Goal: Navigation & Orientation: Find specific page/section

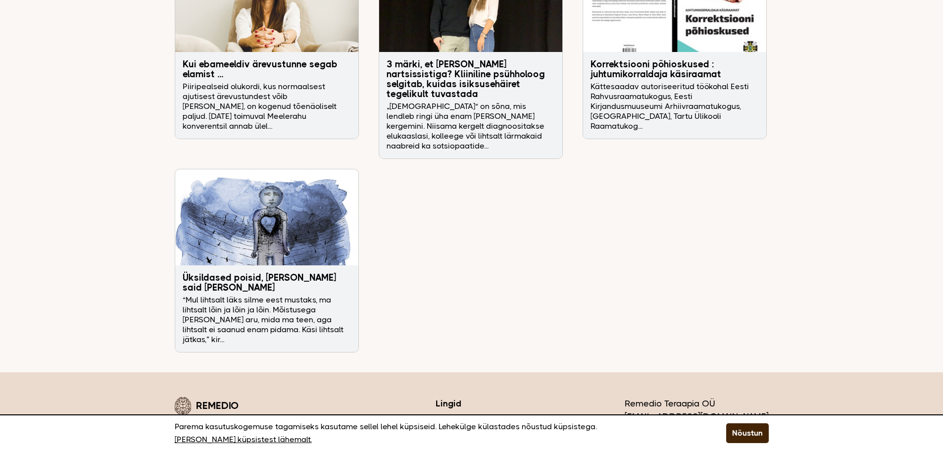
scroll to position [3196, 0]
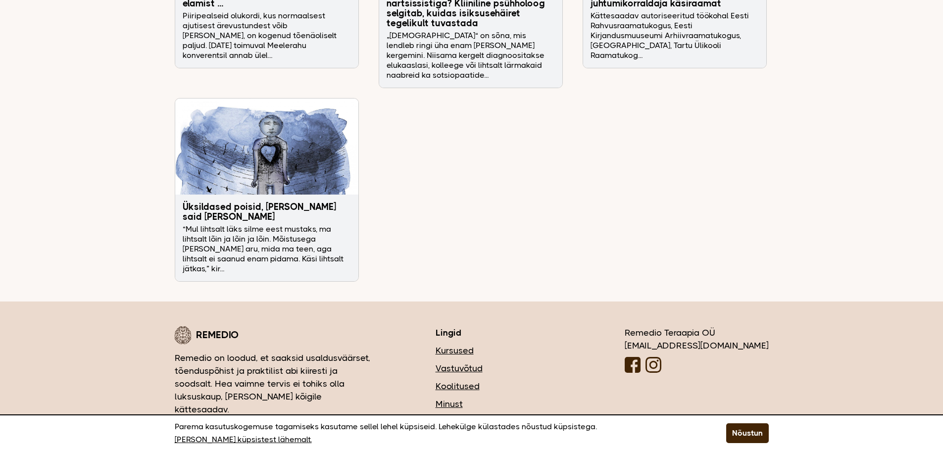
click at [534, 362] on link "Vastuvõtud" at bounding box center [501, 368] width 130 height 13
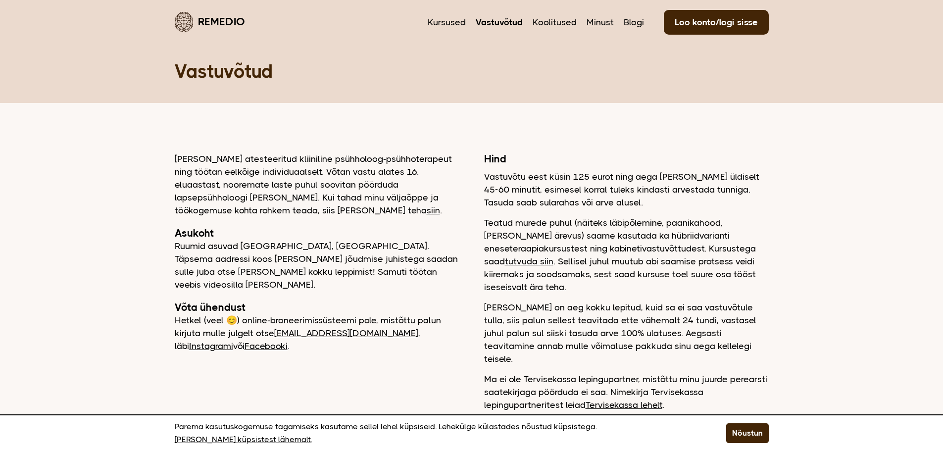
click at [600, 20] on link "Minust" at bounding box center [600, 22] width 27 height 13
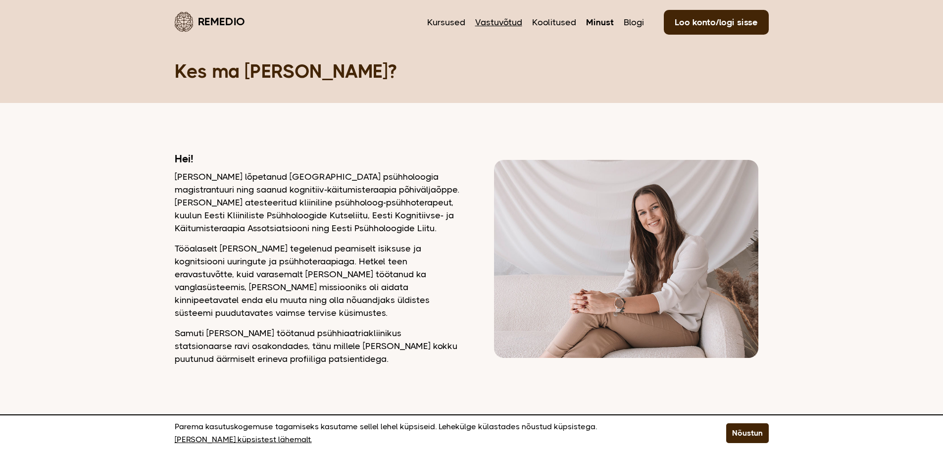
click at [500, 20] on link "Vastuvõtud" at bounding box center [498, 22] width 47 height 13
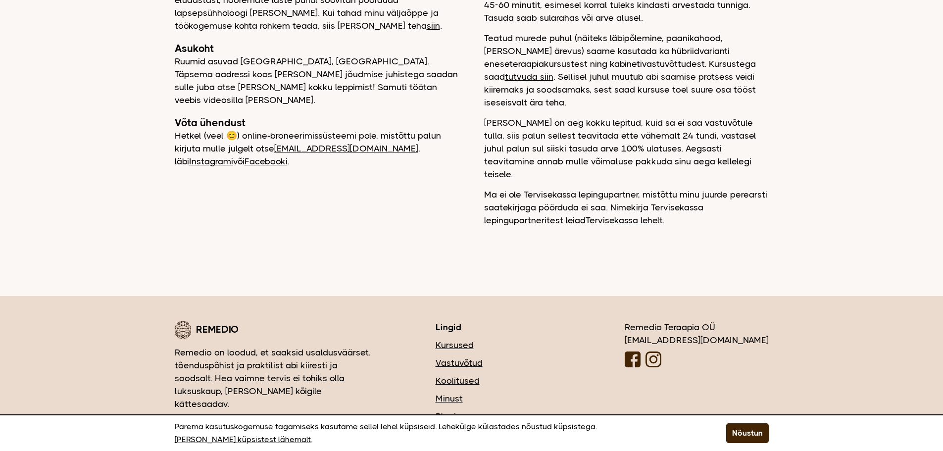
scroll to position [198, 0]
